Goal: Check status

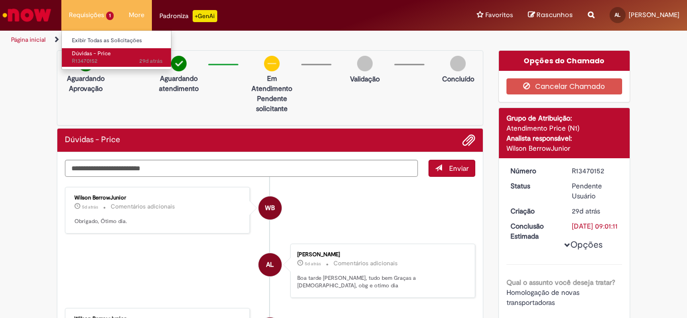
click at [88, 59] on span "29d atrás 29 dias atrás R13470152" at bounding box center [117, 61] width 91 height 8
